Goal: Obtain resource: Download file/media

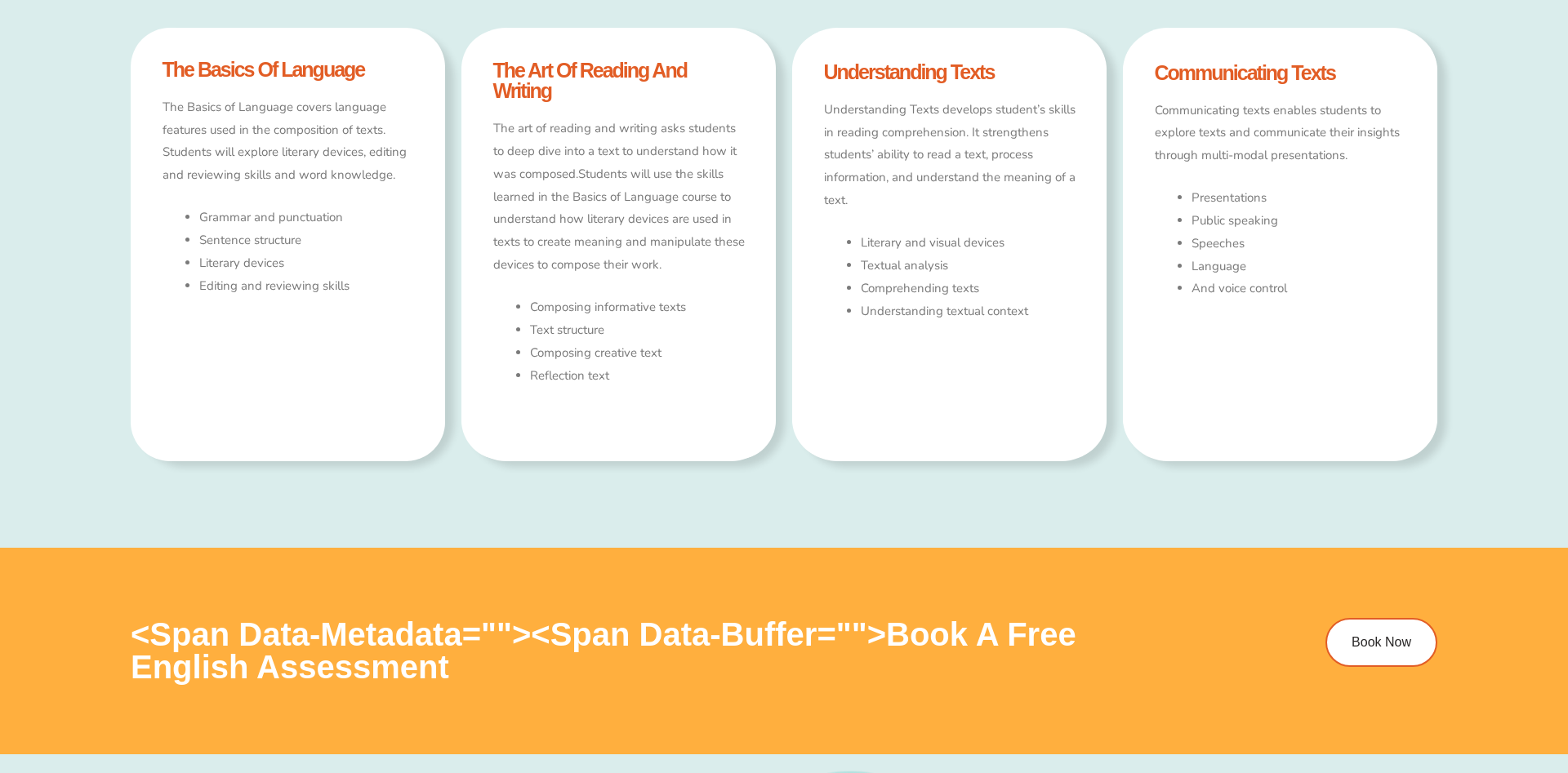
type input "*"
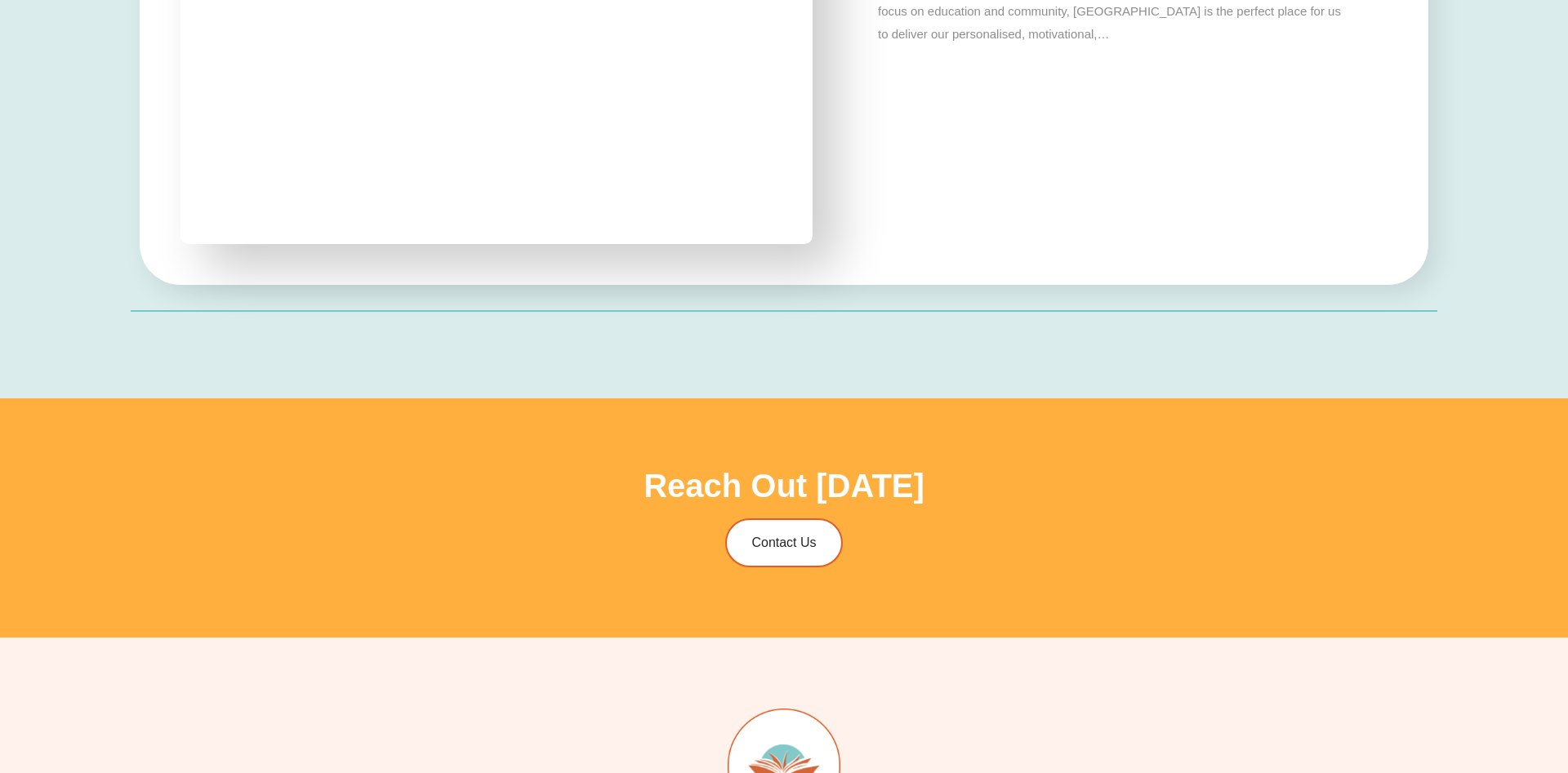
scroll to position [6080, 0]
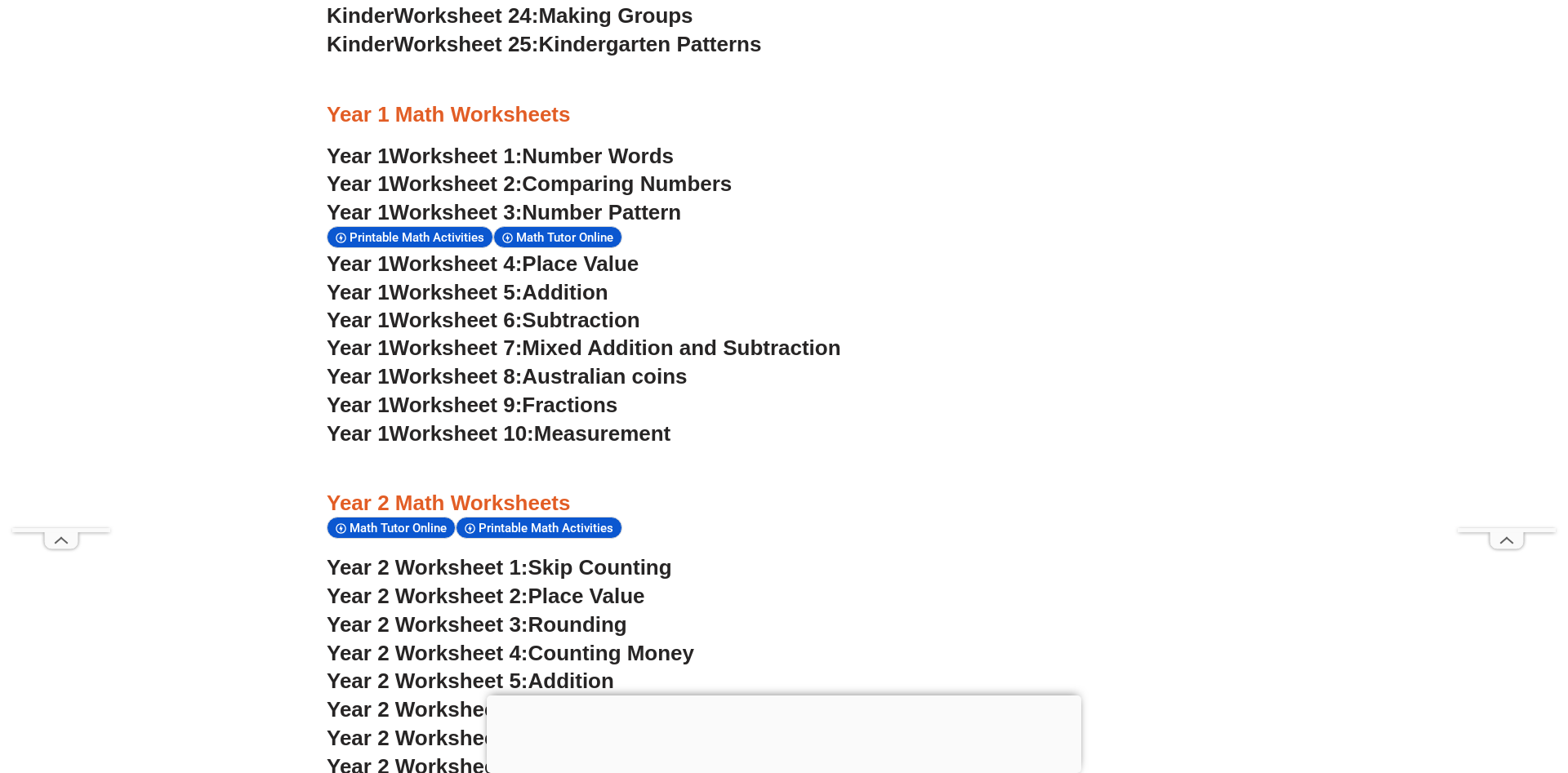
scroll to position [1738, 0]
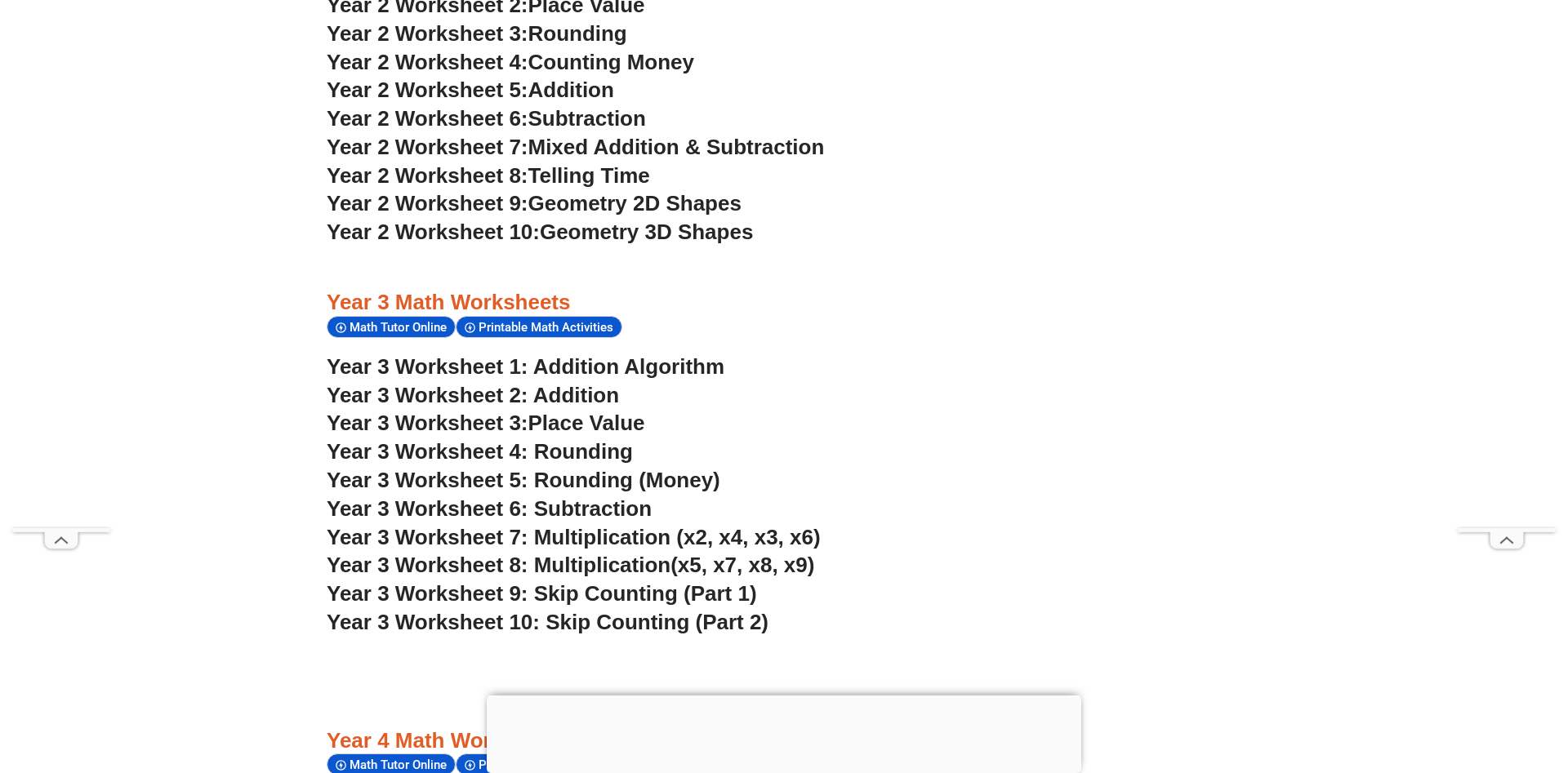
scroll to position [2321, 0]
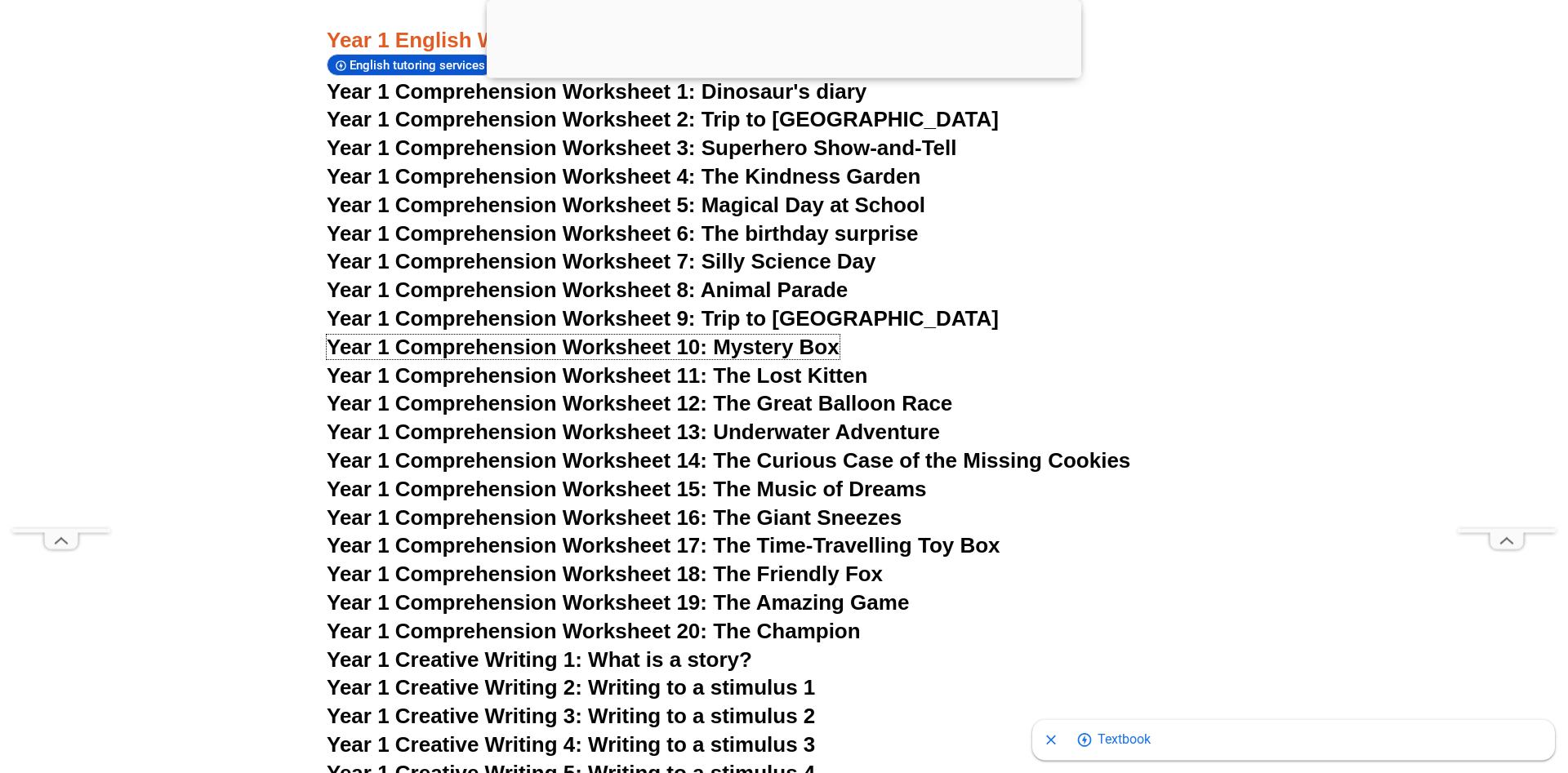
scroll to position [2288, 0]
